Goal: Transaction & Acquisition: Purchase product/service

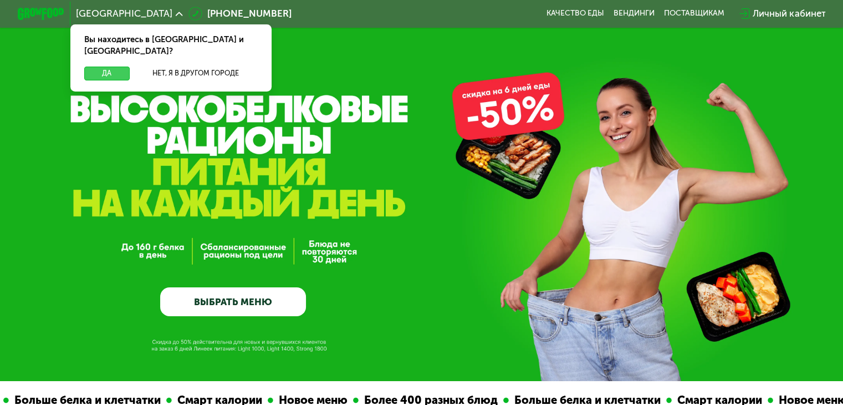
click at [103, 67] on button "Да" at bounding box center [106, 74] width 45 height 14
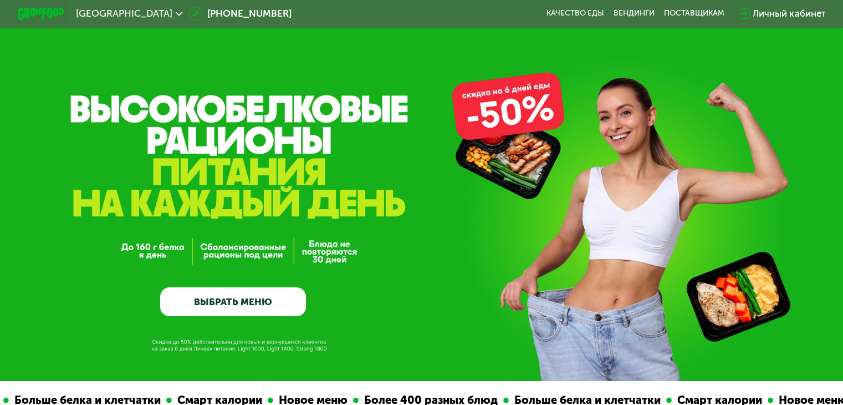
click at [281, 307] on link "ВЫБРАТЬ МЕНЮ" at bounding box center [233, 301] width 146 height 29
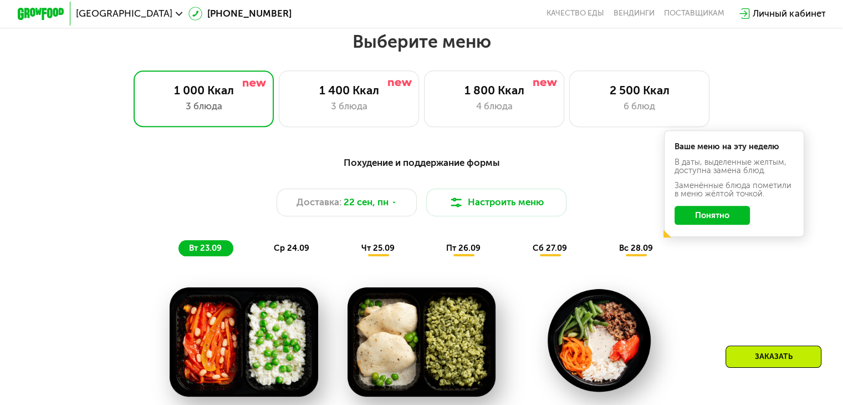
scroll to position [745, 0]
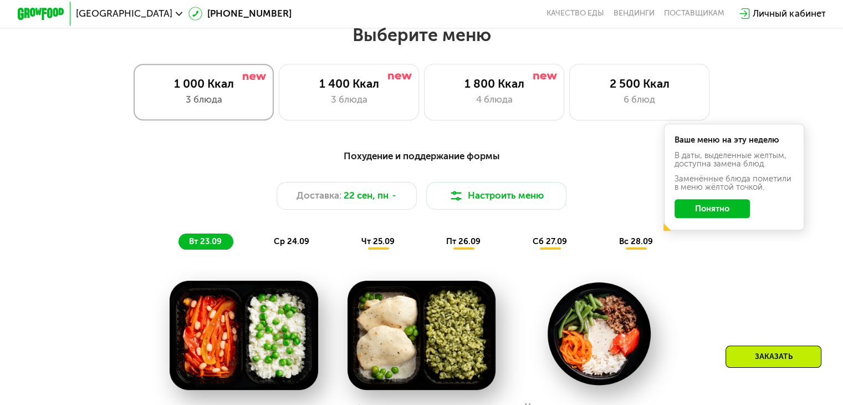
click at [240, 101] on div "3 блюда" at bounding box center [204, 100] width 116 height 14
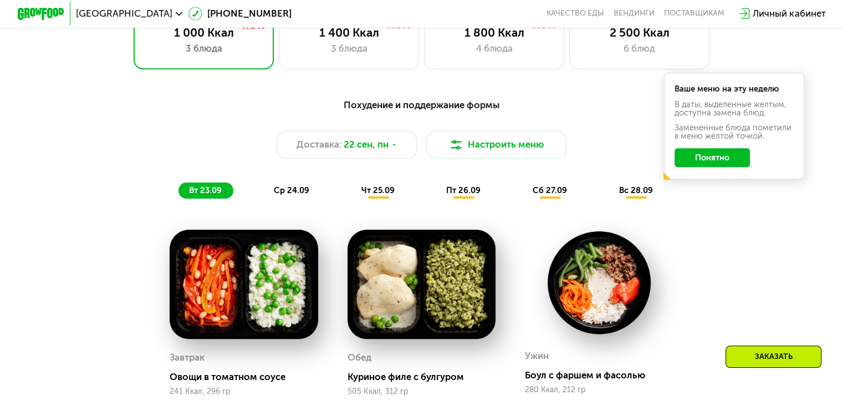
scroll to position [856, 0]
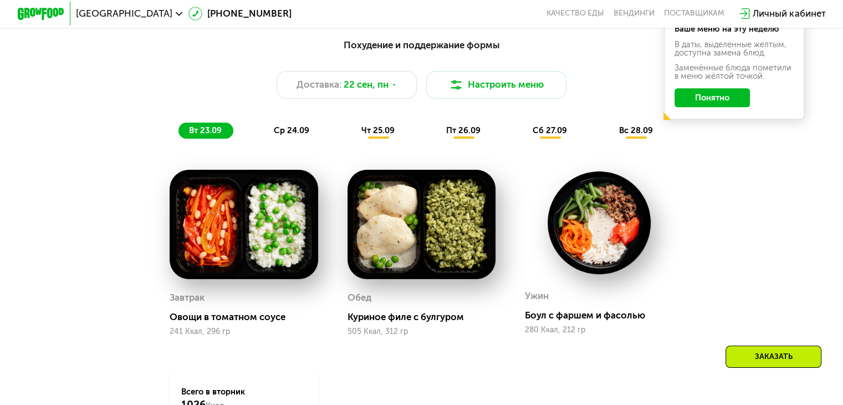
click at [736, 104] on button "Понятно" at bounding box center [712, 97] width 75 height 19
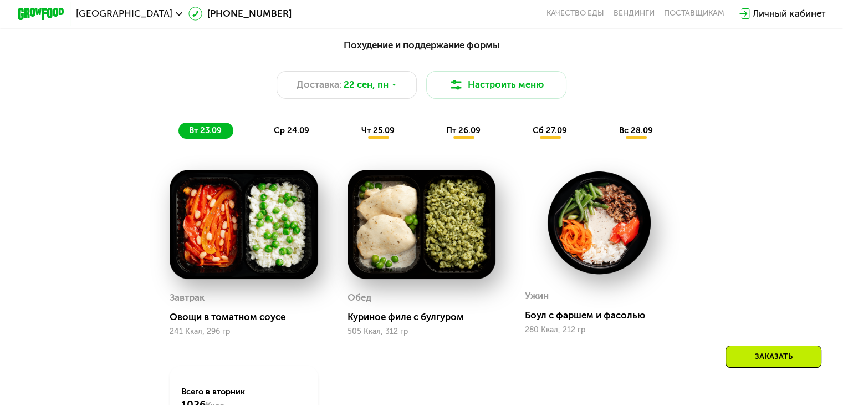
click at [297, 134] on span "ср 24.09" at bounding box center [291, 130] width 35 height 10
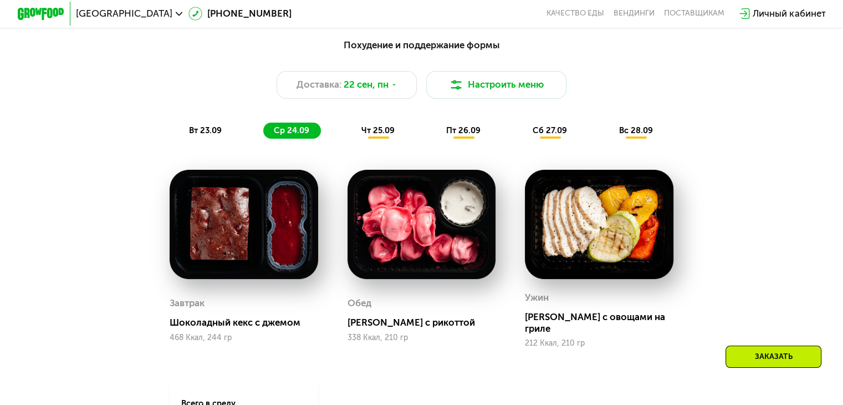
click at [215, 139] on div "вт 23.09" at bounding box center [206, 131] width 55 height 17
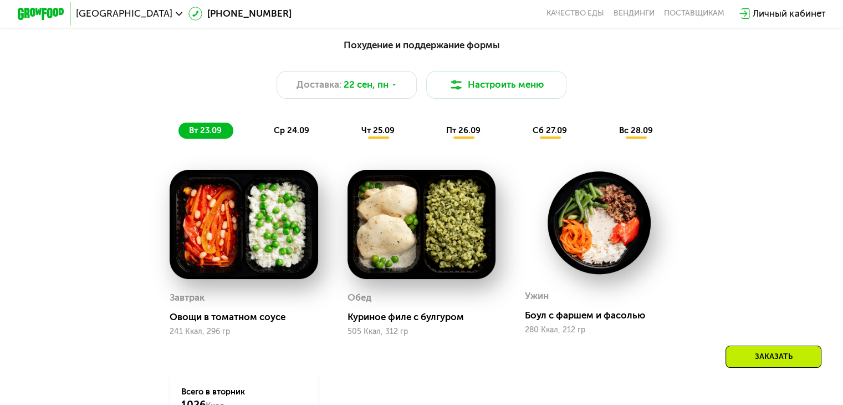
click at [452, 248] on img at bounding box center [422, 224] width 149 height 109
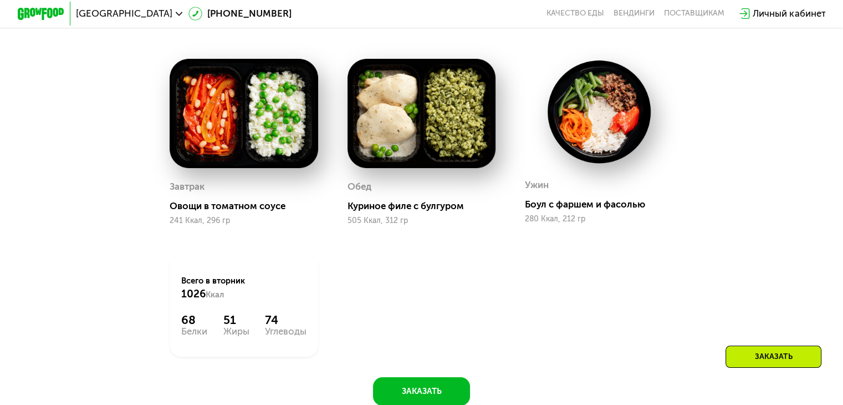
click at [588, 166] on div at bounding box center [599, 113] width 149 height 108
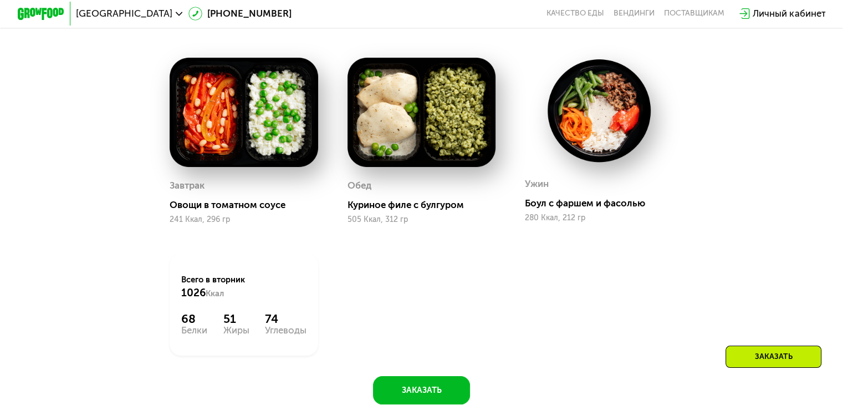
scroll to position [911, 0]
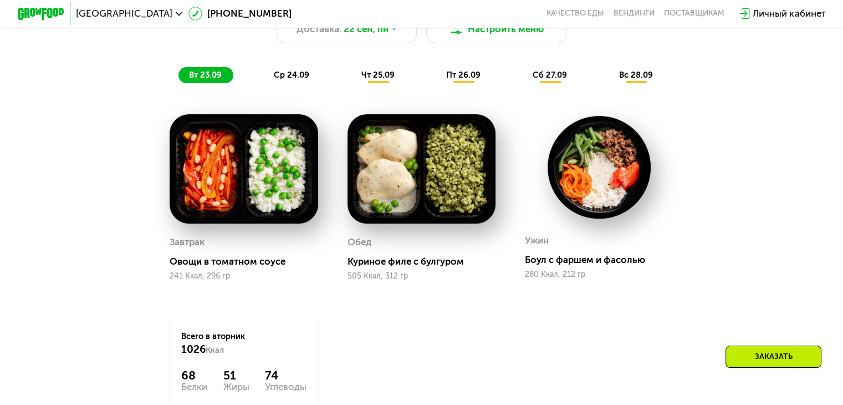
click at [293, 78] on span "ср 24.09" at bounding box center [291, 75] width 35 height 10
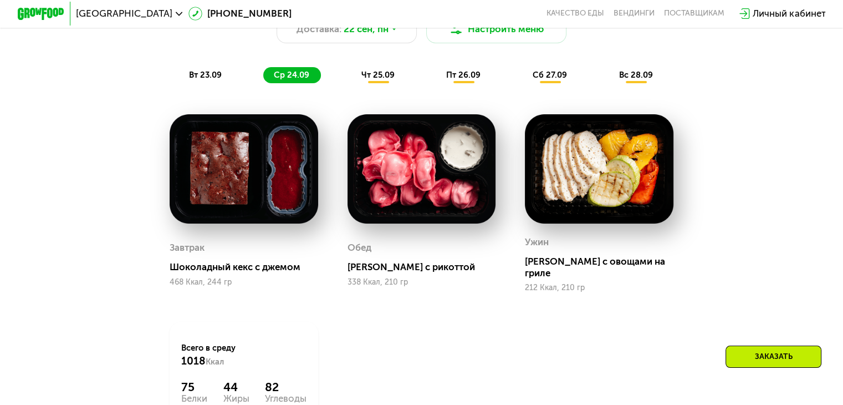
click at [372, 80] on span "чт 25.09" at bounding box center [377, 75] width 33 height 10
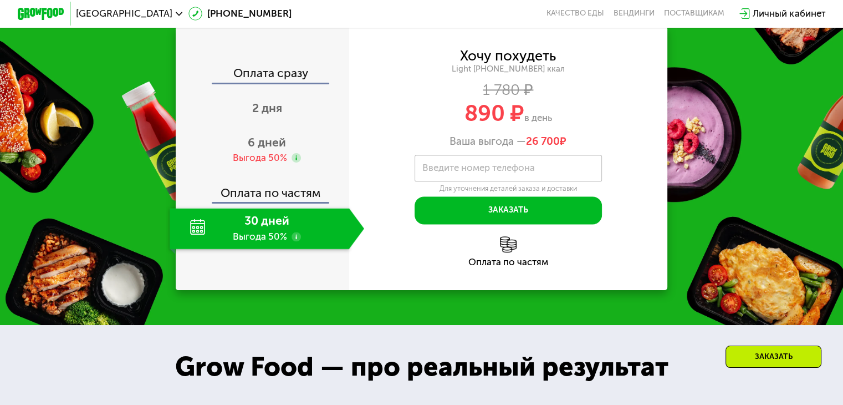
scroll to position [1466, 0]
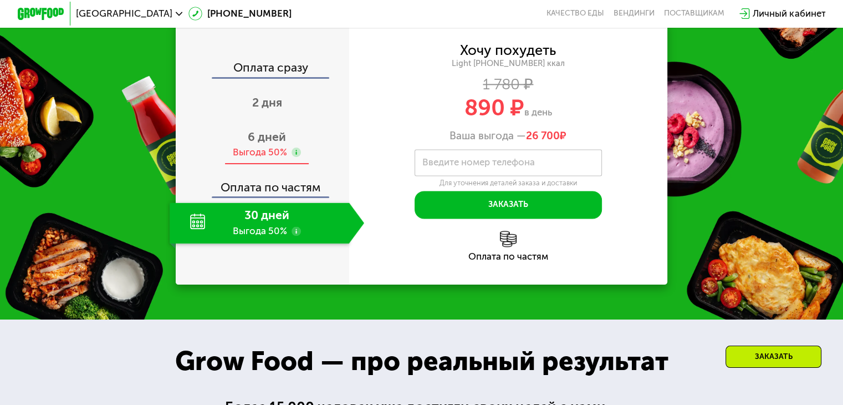
click at [258, 144] on span "6 дней" at bounding box center [267, 137] width 38 height 14
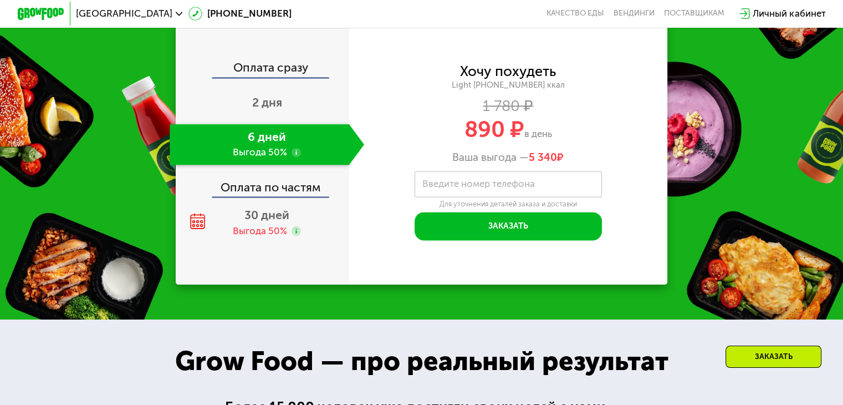
click at [375, 164] on div "Хочу похудеть Light [PHONE_NUMBER] ккал 1 780 ₽ 890 ₽ в день Ваша выгода — 5 34…" at bounding box center [508, 114] width 319 height 99
click at [741, 192] on div "Закажи Grow Food со скидкой до 50% Оплата сразу 2 дня 6 дней Выгода 50% Оплата …" at bounding box center [421, 132] width 843 height 375
click at [755, 242] on div "Закажи Grow Food со скидкой до 50% Оплата сразу 2 дня 6 дней Выгода 50% Оплата …" at bounding box center [421, 132] width 843 height 375
drag, startPoint x: 772, startPoint y: 278, endPoint x: 748, endPoint y: 292, distance: 27.9
click at [771, 278] on div "Закажи Grow Food со скидкой до 50% Оплата сразу 2 дня 6 дней Выгода 50% Оплата …" at bounding box center [421, 132] width 843 height 375
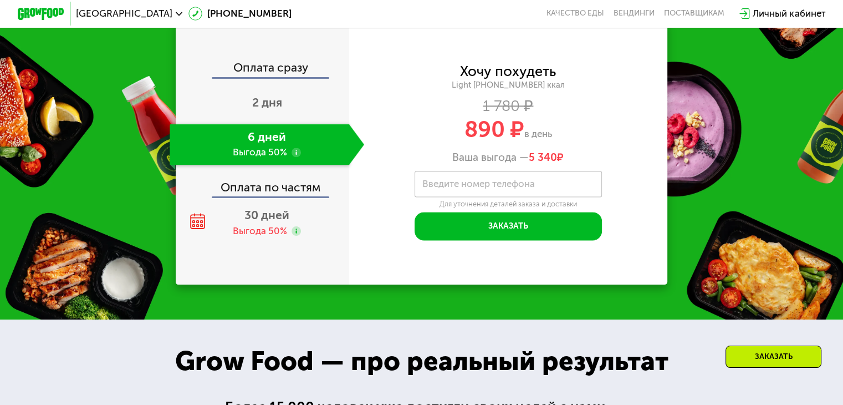
click at [721, 149] on div "Закажи Grow Food со скидкой до 50% Оплата сразу 2 дня 6 дней Выгода 50% Оплата …" at bounding box center [421, 132] width 843 height 375
drag, startPoint x: 755, startPoint y: 134, endPoint x: 731, endPoint y: 116, distance: 29.7
click at [755, 134] on div "Закажи Grow Food со скидкой до 50% Оплата сразу 2 дня 6 дней Выгода 50% Оплата …" at bounding box center [421, 132] width 843 height 375
click at [724, 119] on div "Закажи Grow Food со скидкой до 50% Оплата сразу 2 дня 6 дней Выгода 50% Оплата …" at bounding box center [421, 132] width 843 height 375
click at [759, 281] on div "Закажи Grow Food со скидкой до 50% Оплата сразу 2 дня 6 дней Выгода 50% Оплата …" at bounding box center [421, 132] width 843 height 375
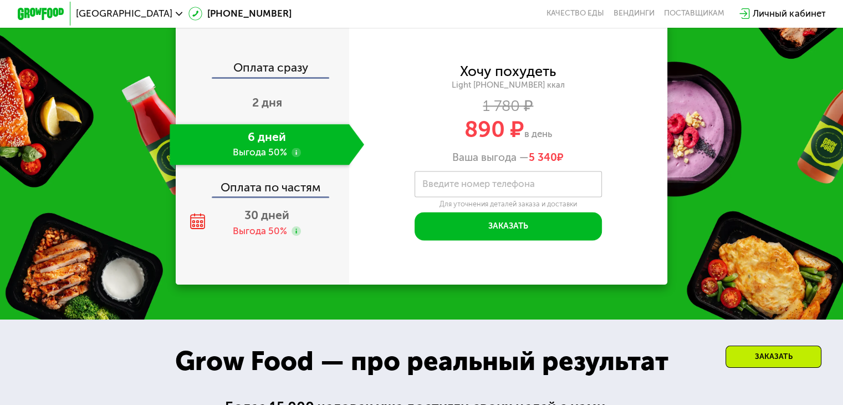
click at [756, 155] on div "Закажи Grow Food со скидкой до 50% Оплата сразу 2 дня 6 дней Выгода 50% Оплата …" at bounding box center [421, 132] width 843 height 375
click at [761, 176] on div "Закажи Grow Food со скидкой до 50% Оплата сразу 2 дня 6 дней Выгода 50% Оплата …" at bounding box center [421, 132] width 843 height 375
click at [727, 228] on div "Закажи Grow Food со скидкой до 50% Оплата сразу 2 дня 6 дней Выгода 50% Оплата …" at bounding box center [421, 132] width 843 height 375
click at [734, 240] on div "Закажи Grow Food со скидкой до 50% Оплата сразу 2 дня 6 дней Выгода 50% Оплата …" at bounding box center [421, 132] width 843 height 375
click at [761, 154] on div "Закажи Grow Food со скидкой до 50% Оплата сразу 2 дня 6 дней Выгода 50% Оплата …" at bounding box center [421, 132] width 843 height 375
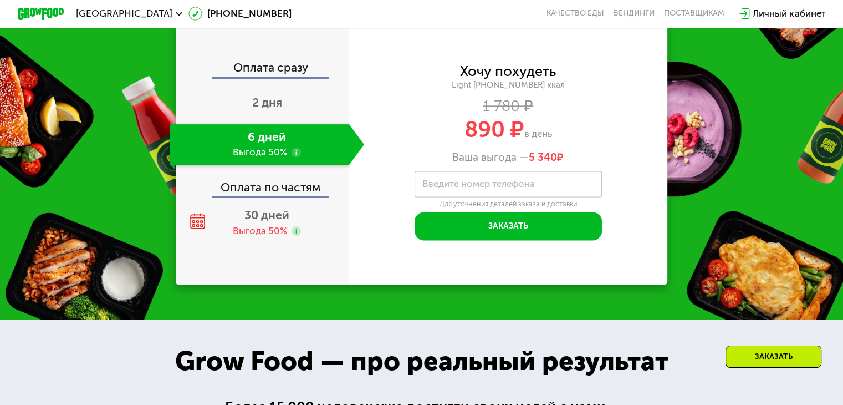
click at [694, 174] on div "Закажи Grow Food со скидкой до 50% Оплата сразу 2 дня 6 дней Выгода 50% Оплата …" at bounding box center [421, 132] width 843 height 375
drag, startPoint x: 734, startPoint y: 172, endPoint x: 730, endPoint y: 177, distance: 7.1
click at [734, 172] on div "Закажи Grow Food со скидкой до 50% Оплата сразу 2 дня 6 дней Выгода 50% Оплата …" at bounding box center [421, 132] width 843 height 375
click at [775, 219] on div "Закажи Grow Food со скидкой до 50% Оплата сразу 2 дня 6 дней Выгода 50% Оплата …" at bounding box center [421, 132] width 843 height 375
click at [296, 236] on use at bounding box center [296, 230] width 9 height 9
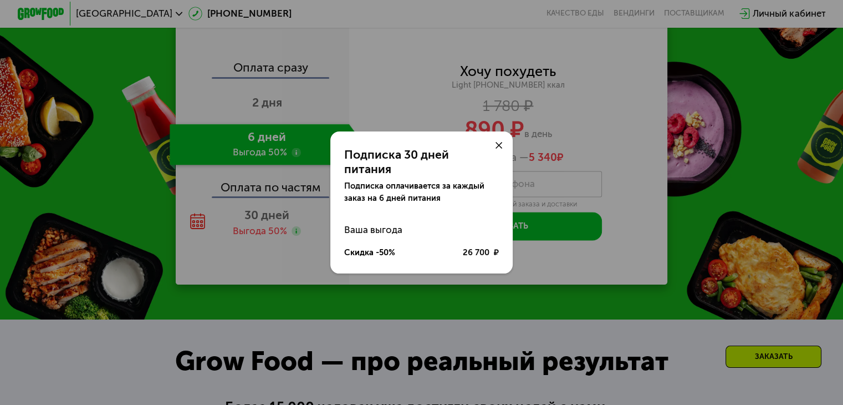
click at [373, 302] on div "Подписка 30 дней питания Подписка оплачивается за каждый заказ на 6 дней питани…" at bounding box center [421, 202] width 843 height 405
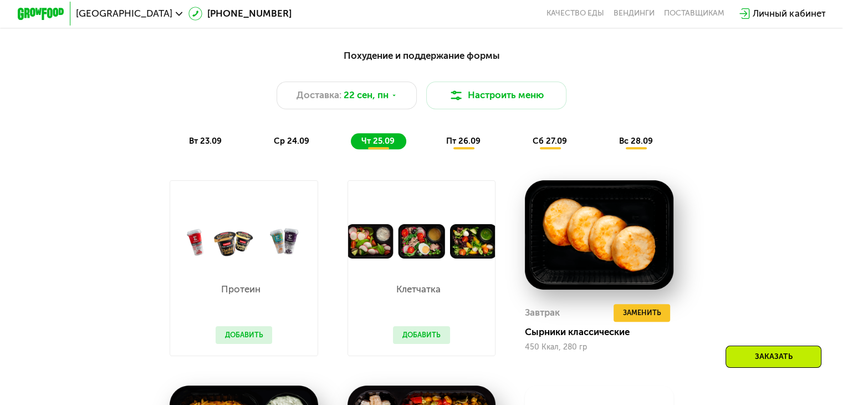
scroll to position [911, 0]
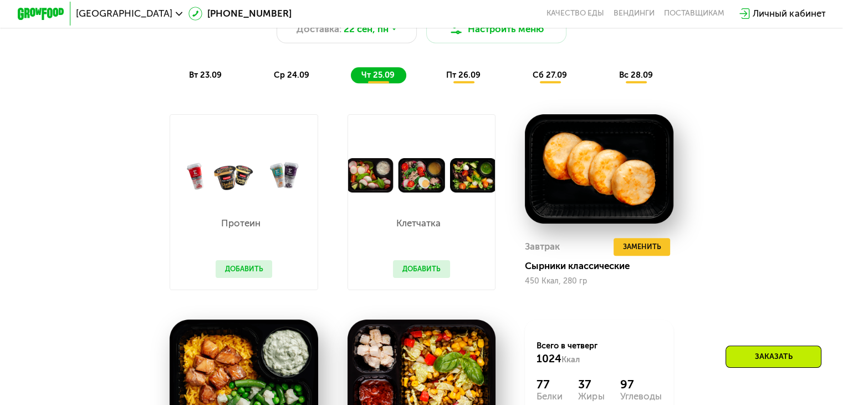
click at [431, 277] on button "Добавить" at bounding box center [421, 269] width 57 height 18
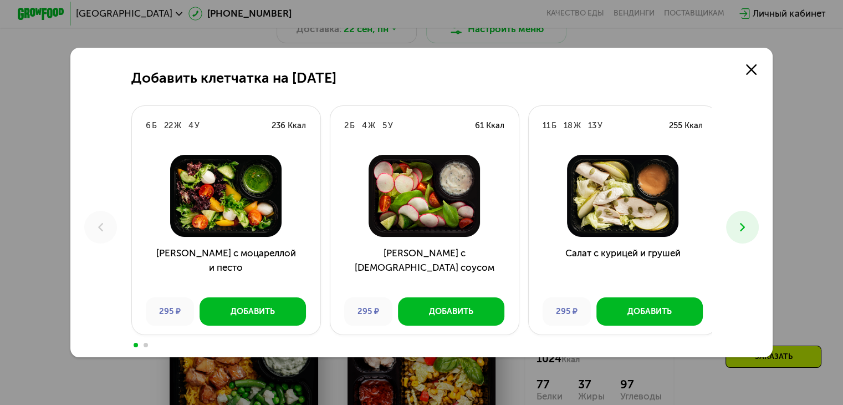
click at [750, 226] on icon at bounding box center [743, 227] width 14 height 14
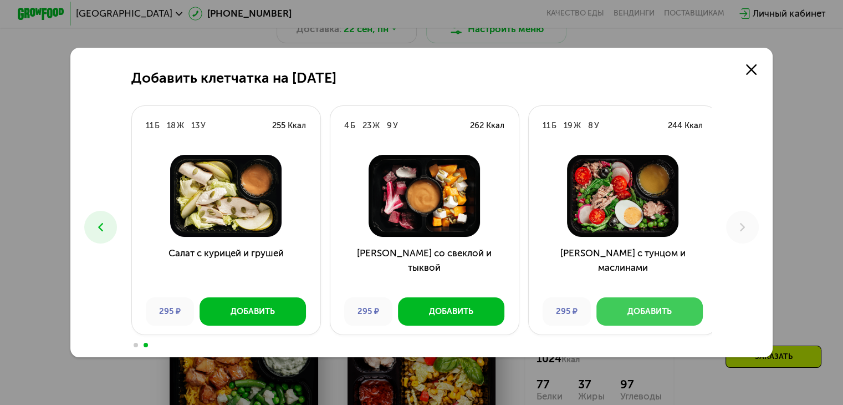
click at [684, 310] on button "Добавить" at bounding box center [650, 311] width 106 height 28
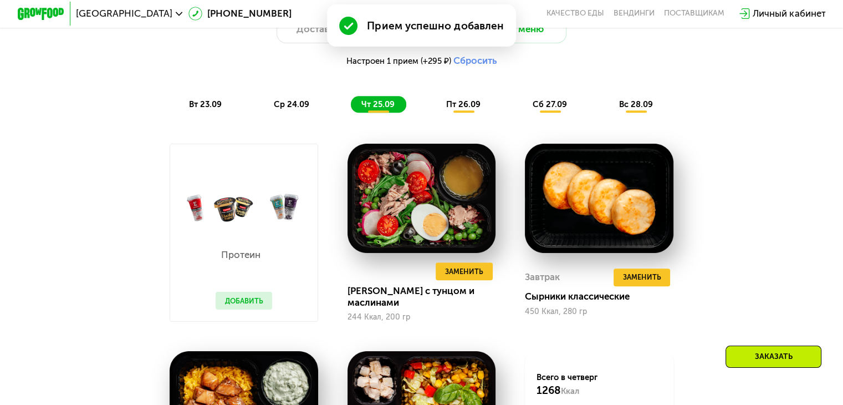
scroll to position [1133, 0]
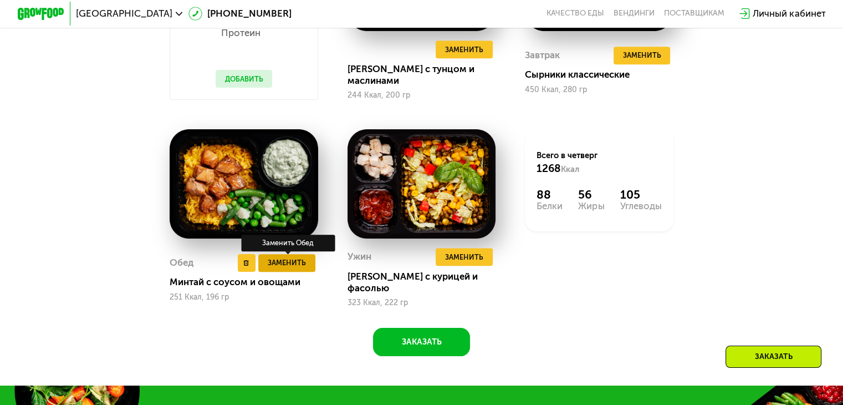
click at [284, 259] on span "Заменить" at bounding box center [287, 263] width 38 height 12
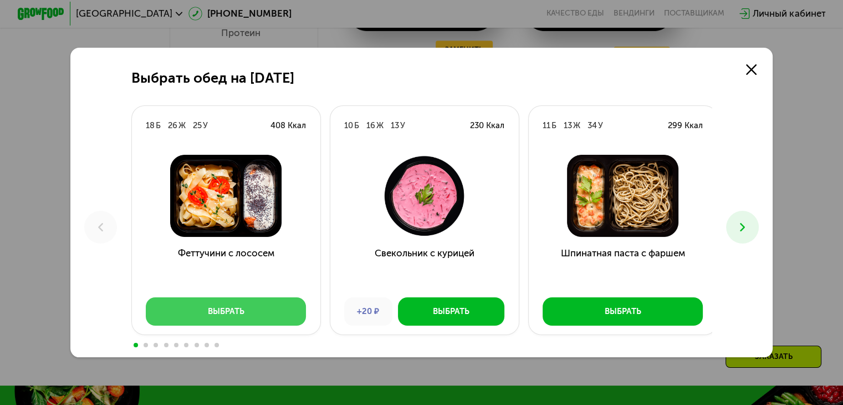
click at [215, 319] on button "Выбрать" at bounding box center [226, 311] width 160 height 28
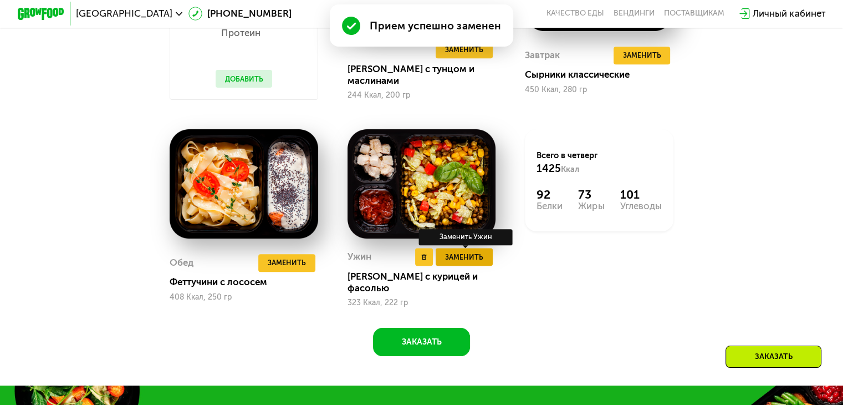
click at [486, 264] on button "Заменить" at bounding box center [464, 257] width 57 height 18
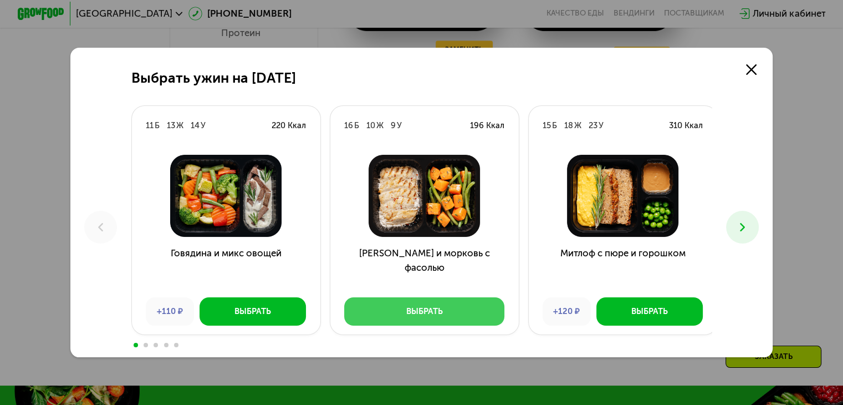
click at [447, 314] on button "Выбрать" at bounding box center [424, 311] width 160 height 28
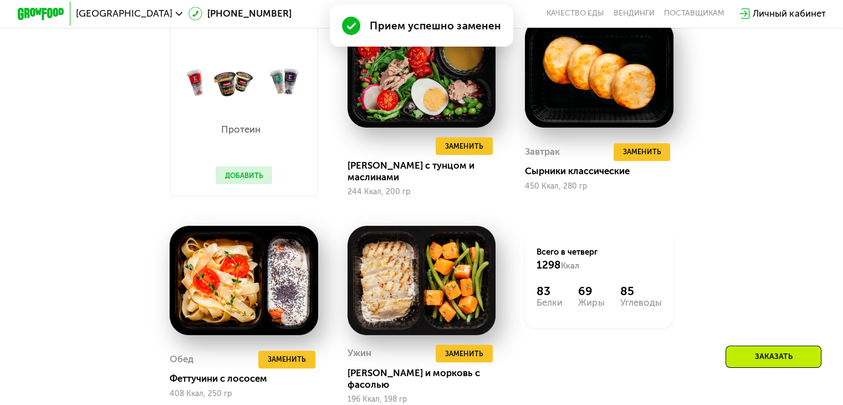
scroll to position [967, 0]
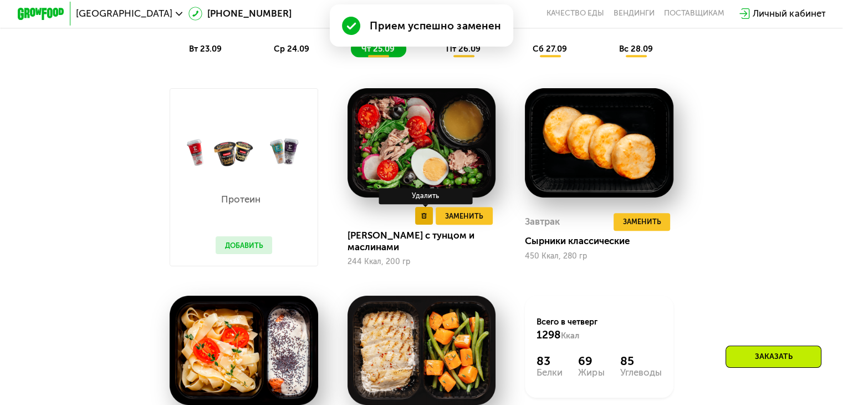
click at [425, 219] on icon at bounding box center [424, 216] width 6 height 6
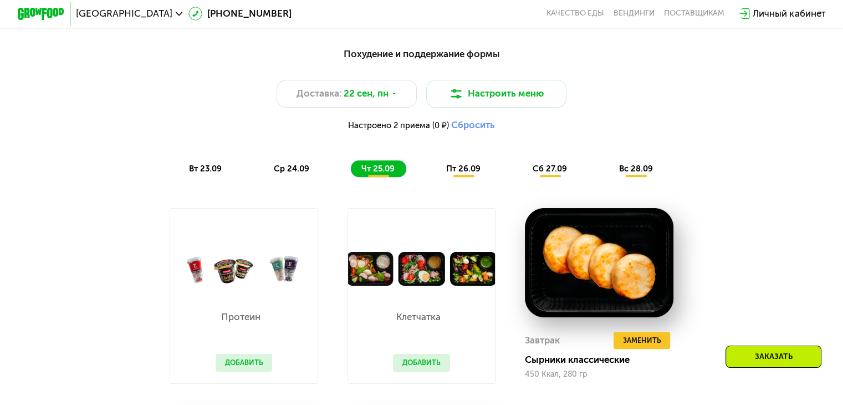
scroll to position [801, 0]
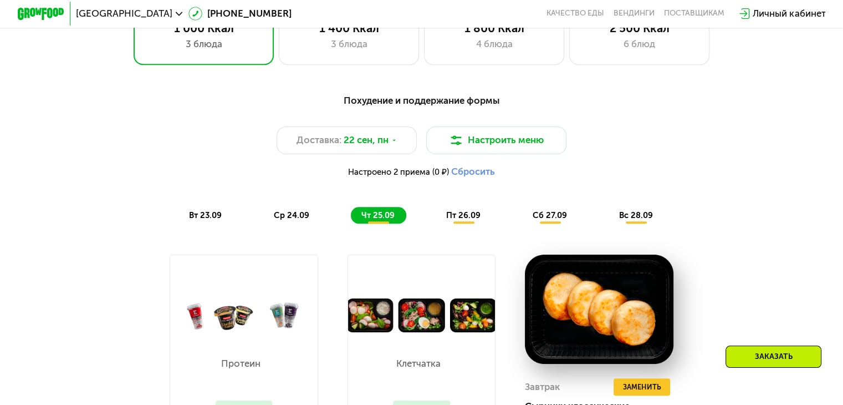
click at [464, 220] on span "пт 26.09" at bounding box center [463, 215] width 34 height 10
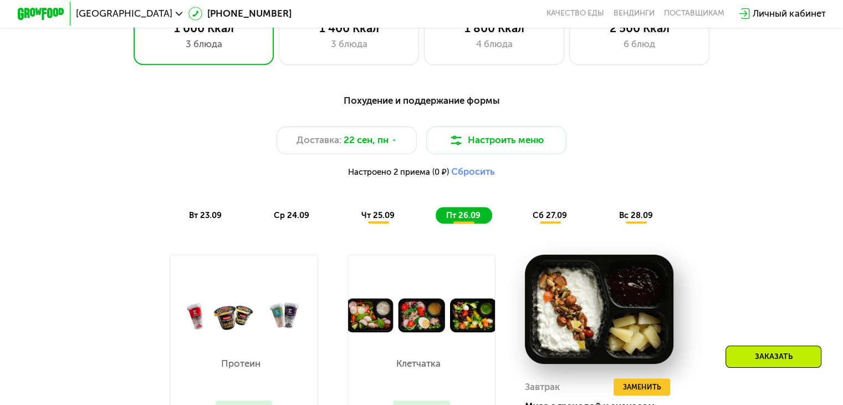
scroll to position [856, 0]
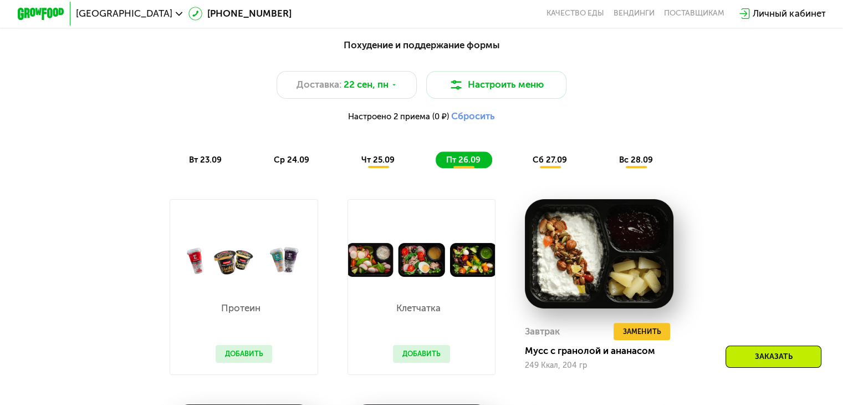
drag, startPoint x: 772, startPoint y: 175, endPoint x: 716, endPoint y: 221, distance: 72.4
click at [772, 175] on div "Похудение и поддержание формы Доставка: [DATE] Настроить меню Настроено 2 прием…" at bounding box center [421, 102] width 707 height 145
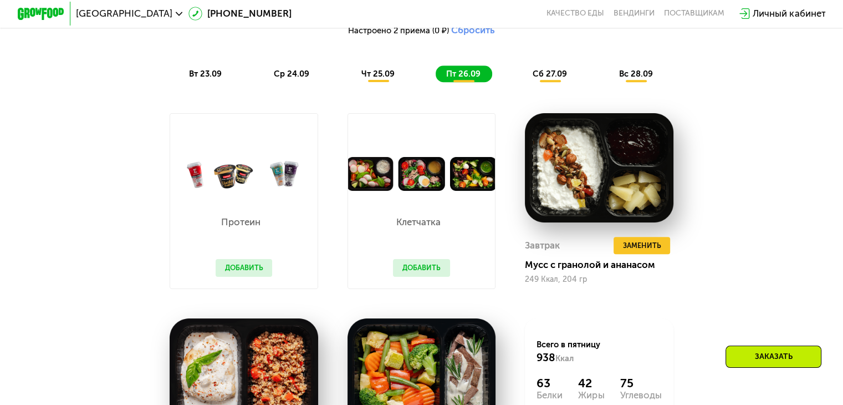
scroll to position [1022, 0]
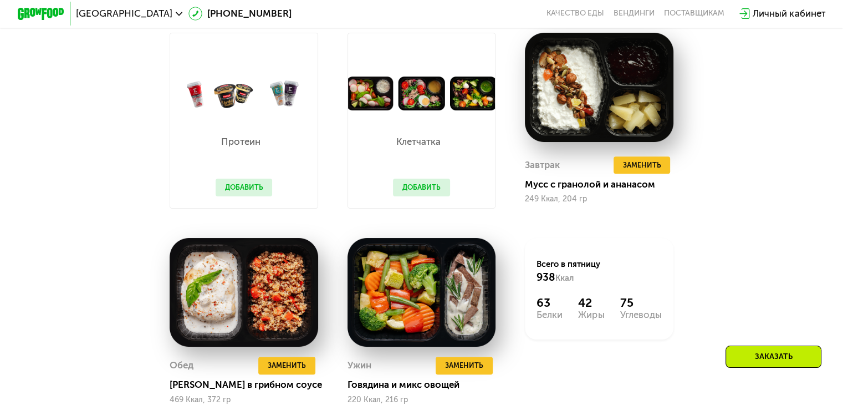
click at [745, 208] on div "Похудение и поддержание формы Доставка: [DATE] Настроить меню Настроено 2 прием…" at bounding box center [421, 158] width 721 height 589
click at [815, 205] on div "Похудение и поддержание формы Доставка: [DATE] Настроить меню Настроено 2 прием…" at bounding box center [421, 168] width 843 height 627
click at [776, 218] on div "Похудение и поддержание формы Доставка: [DATE] Настроить меню Настроено 2 прием…" at bounding box center [421, 158] width 721 height 589
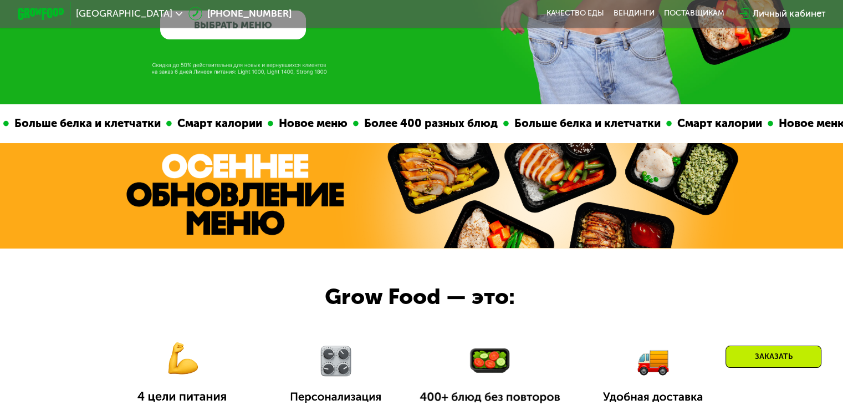
scroll to position [24, 0]
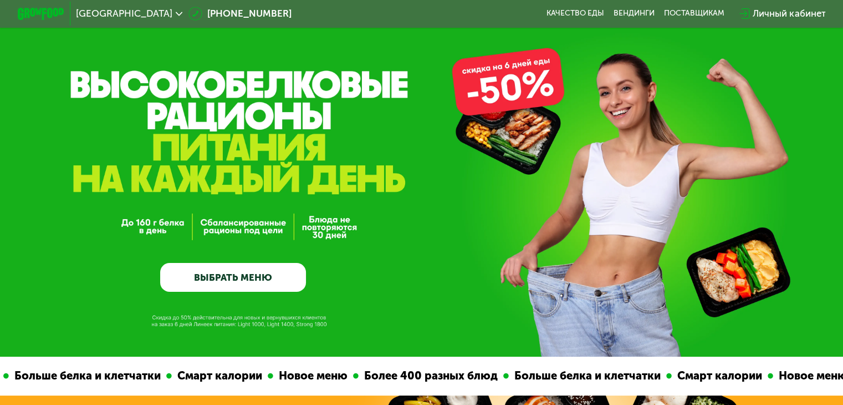
drag, startPoint x: 762, startPoint y: 134, endPoint x: 718, endPoint y: 48, distance: 96.9
click at [762, 134] on div "GrowFood — доставка правильного питания ВЫБРАТЬ МЕНЮ" at bounding box center [421, 200] width 843 height 181
